Goal: Check status: Check status

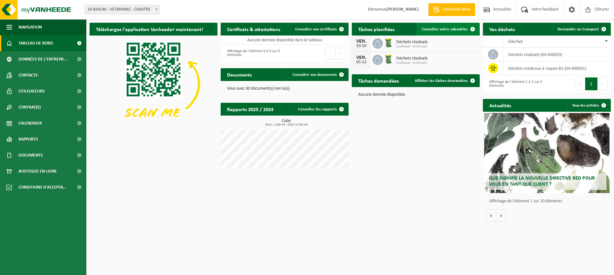
click at [450, 28] on span "Consulter votre calendrier" at bounding box center [445, 29] width 46 height 4
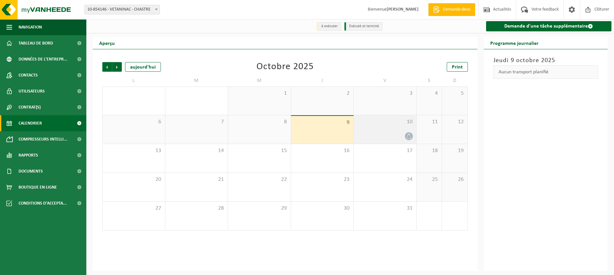
click at [382, 128] on div "10" at bounding box center [385, 129] width 63 height 28
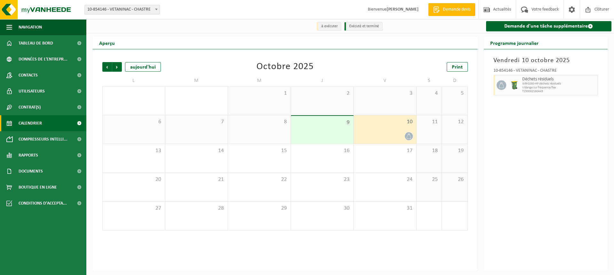
click at [519, 87] on div at bounding box center [514, 85] width 13 height 20
click at [506, 83] on div at bounding box center [501, 85] width 14 height 20
click at [558, 85] on span "WB-0240-HP déchets résiduels" at bounding box center [560, 84] width 74 height 4
click at [579, 83] on span "WB-0240-HP déchets résiduels" at bounding box center [560, 84] width 74 height 4
